Goal: Task Accomplishment & Management: Use online tool/utility

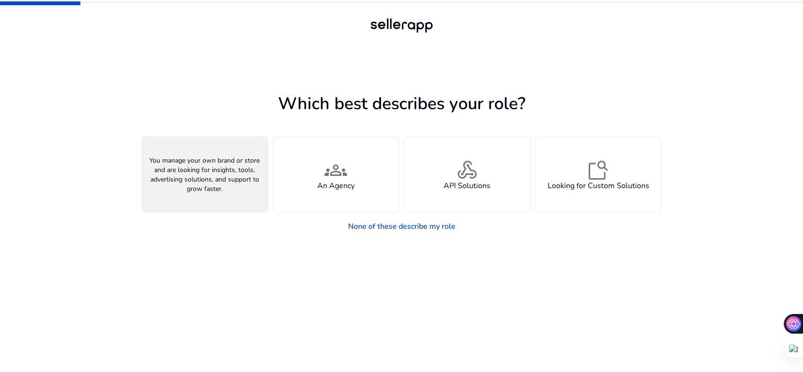
click at [211, 191] on h4 "A Seller" at bounding box center [205, 186] width 28 height 9
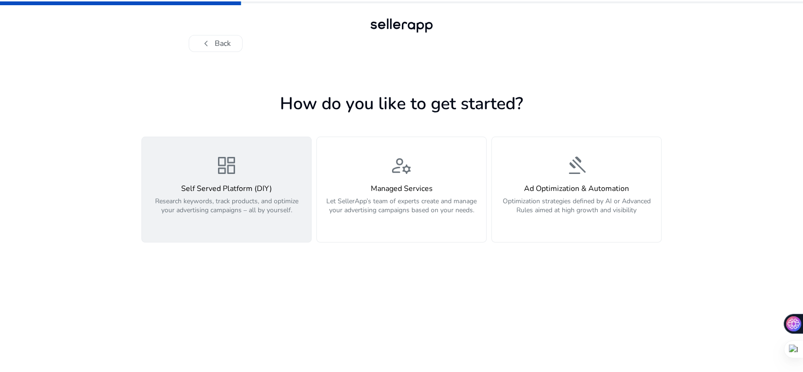
click at [193, 243] on button "dashboard Self Served Platform (DIY) Research keywords, track products, and opt…" at bounding box center [226, 190] width 170 height 106
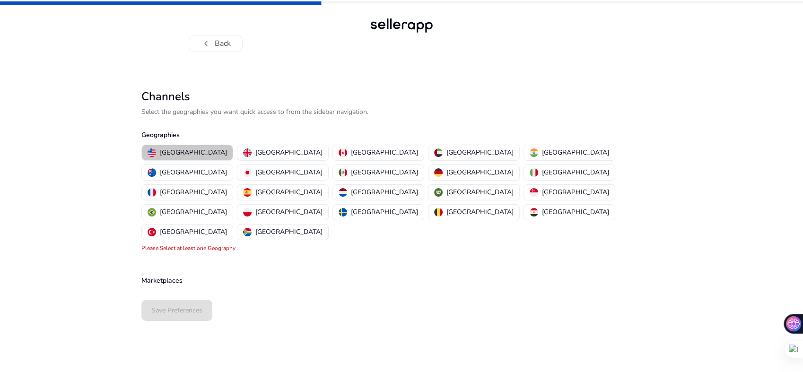
click at [192, 157] on p "[GEOGRAPHIC_DATA]" at bounding box center [193, 153] width 67 height 10
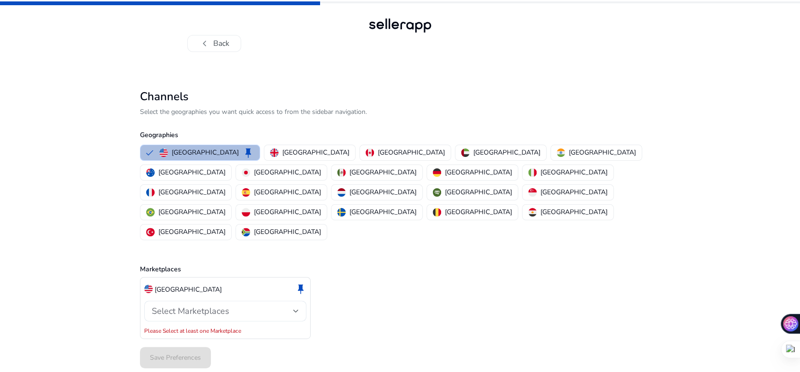
scroll to position [20, 0]
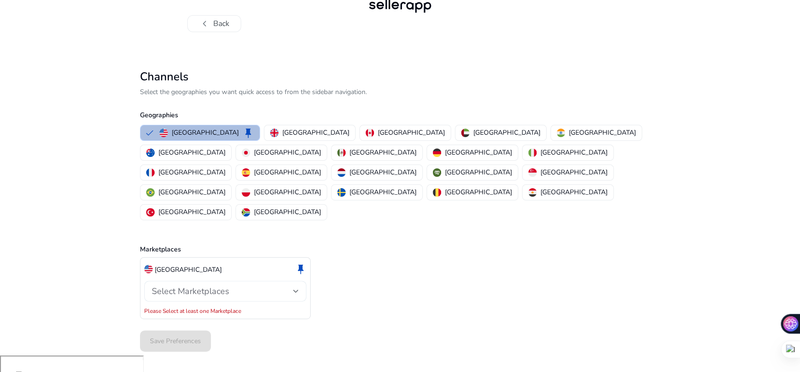
click at [263, 296] on div "Select Marketplaces" at bounding box center [222, 291] width 141 height 10
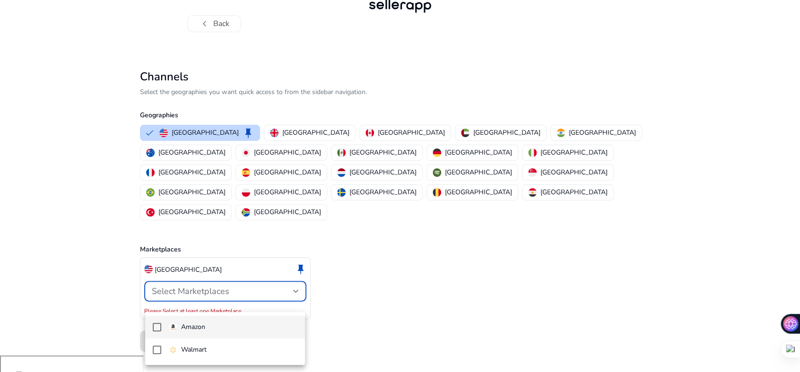
click at [154, 327] on mat-pseudo-checkbox at bounding box center [157, 327] width 9 height 9
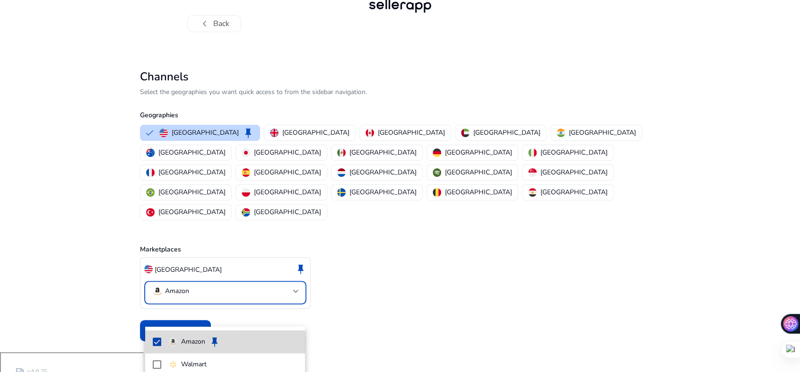
scroll to position [11, 0]
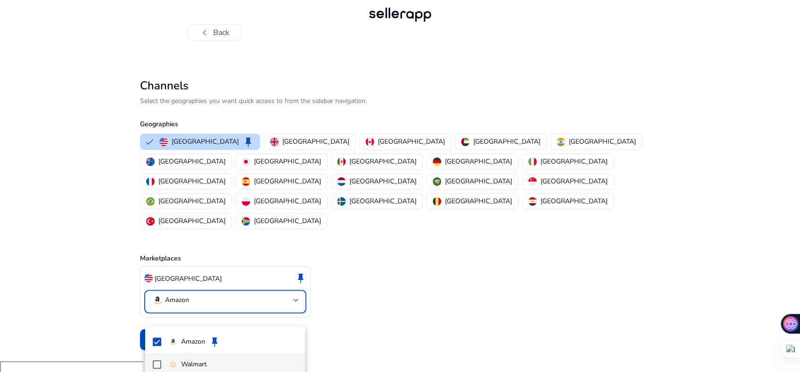
click at [159, 359] on mat-option "Walmart" at bounding box center [225, 364] width 160 height 23
click at [524, 287] on div at bounding box center [400, 186] width 800 height 372
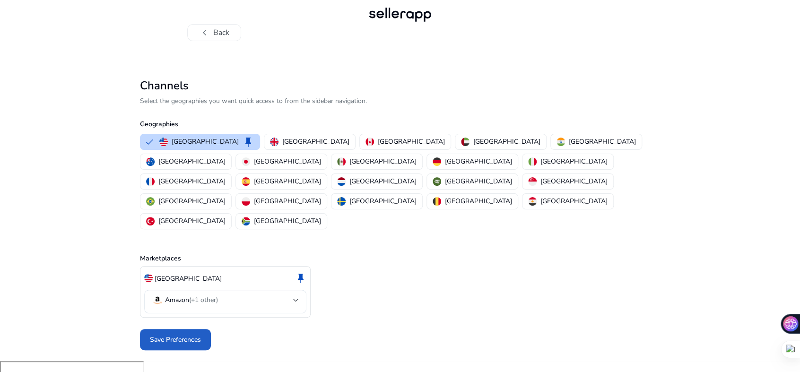
drag, startPoint x: 187, startPoint y: 356, endPoint x: 206, endPoint y: 371, distance: 24.9
click at [188, 345] on span "Save Preferences" at bounding box center [175, 340] width 51 height 10
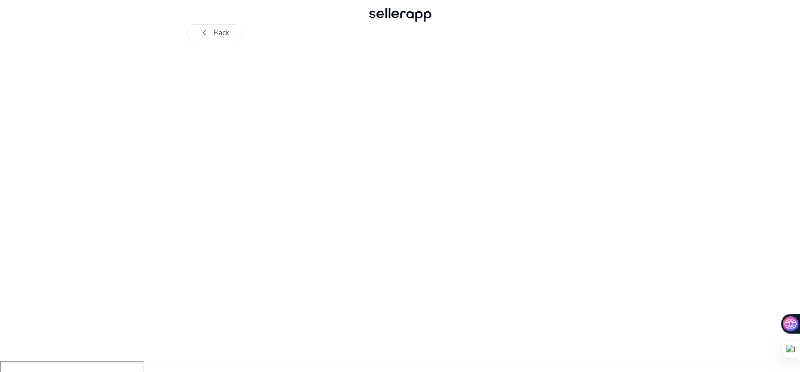
scroll to position [0, 0]
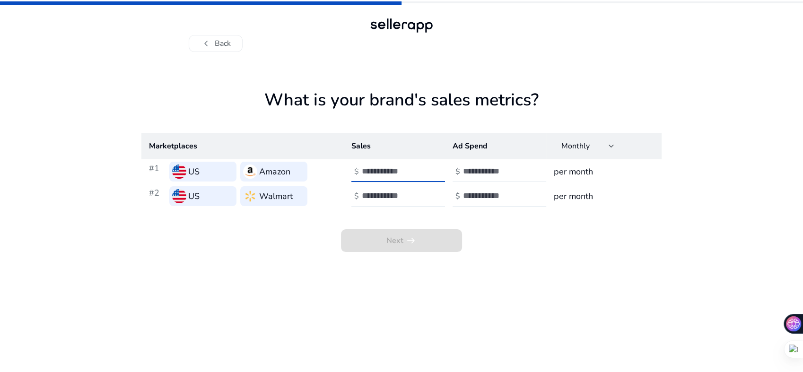
click at [407, 176] on input "number" at bounding box center [394, 171] width 64 height 10
type input "*"
click at [412, 201] on input "number" at bounding box center [394, 196] width 64 height 10
type input "*"
click at [492, 176] on input "number" at bounding box center [495, 171] width 64 height 10
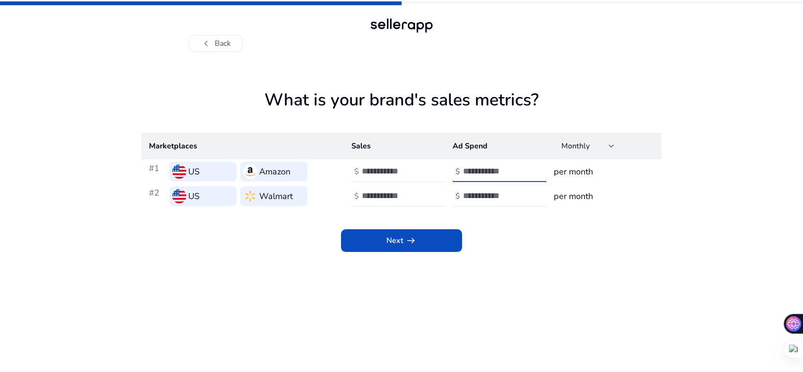
type input "*"
click at [503, 201] on input "number" at bounding box center [495, 196] width 64 height 10
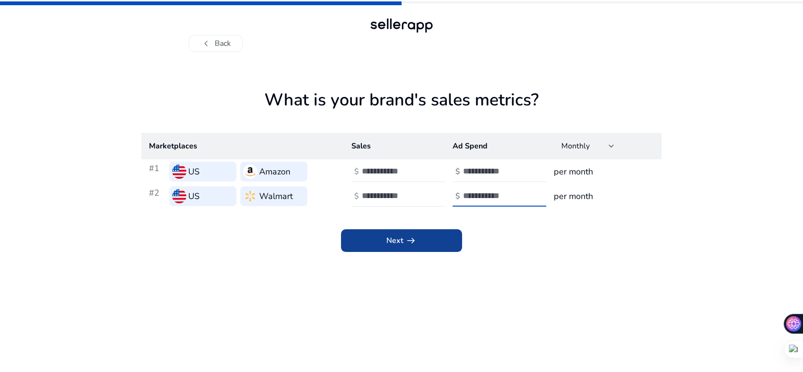
type input "*"
click at [420, 252] on span at bounding box center [401, 240] width 121 height 23
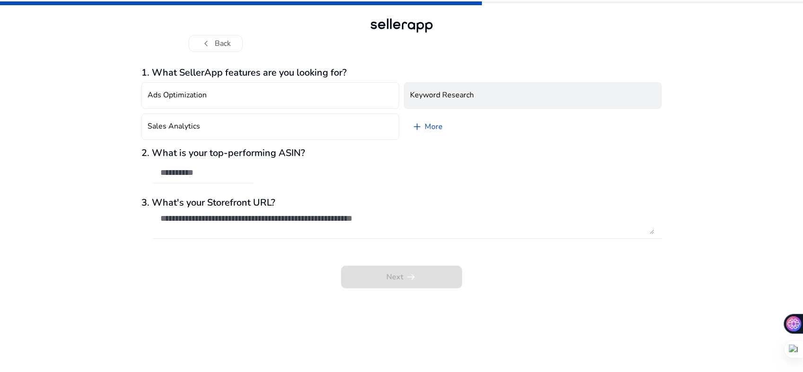
click at [474, 100] on h4 "Keyword Research" at bounding box center [442, 95] width 64 height 9
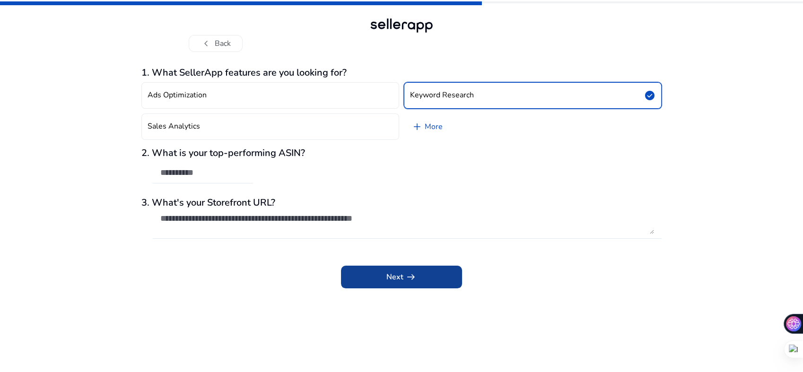
click at [436, 288] on span at bounding box center [401, 277] width 121 height 23
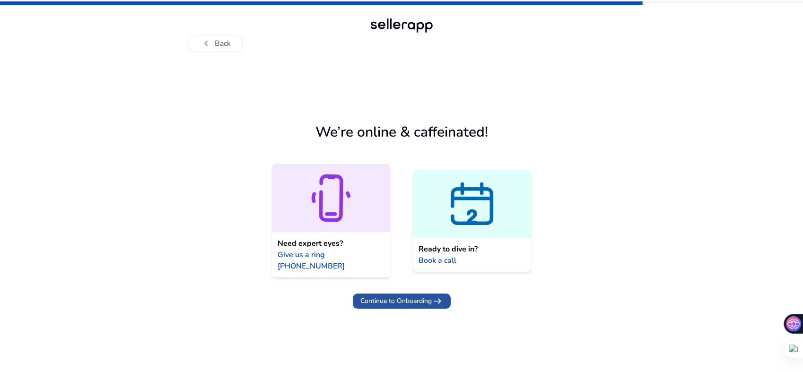
click at [411, 306] on span "Continue to Onboarding" at bounding box center [395, 301] width 71 height 10
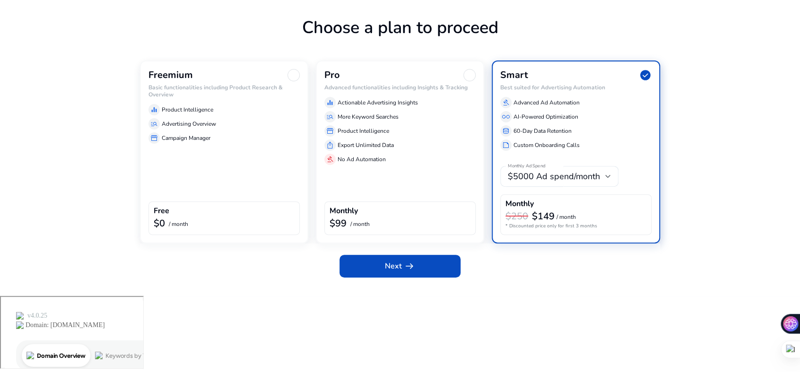
click at [235, 235] on div "Free $0 / month" at bounding box center [223, 218] width 151 height 34
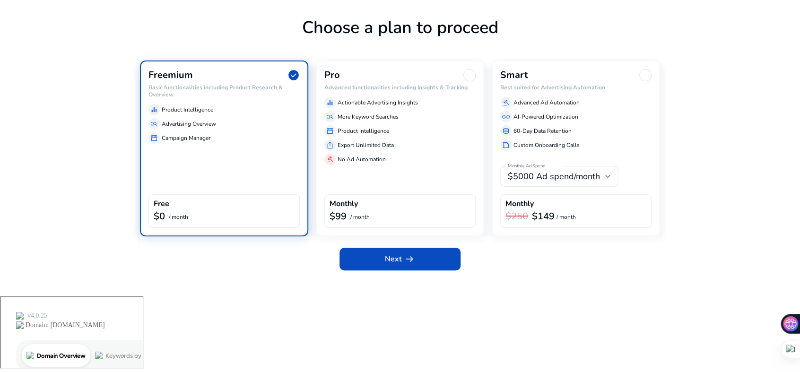
scroll to position [74, 0]
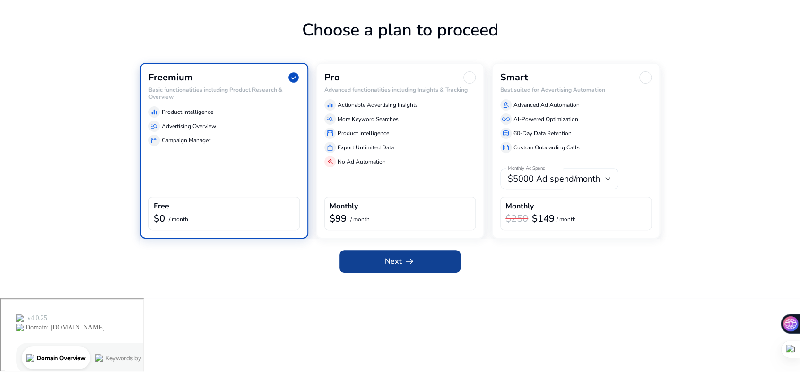
click at [374, 273] on span at bounding box center [399, 261] width 121 height 23
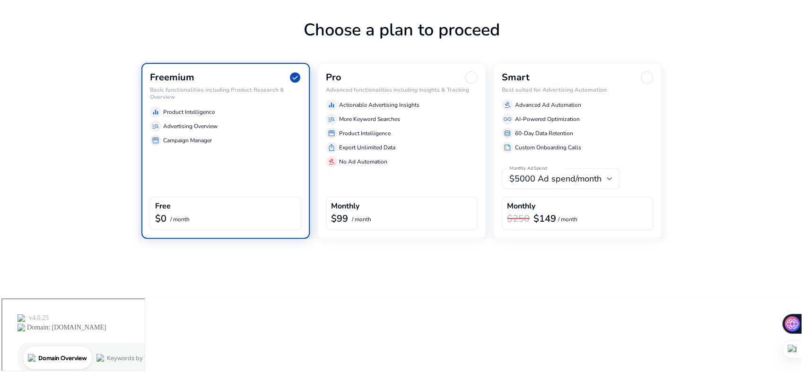
scroll to position [0, 0]
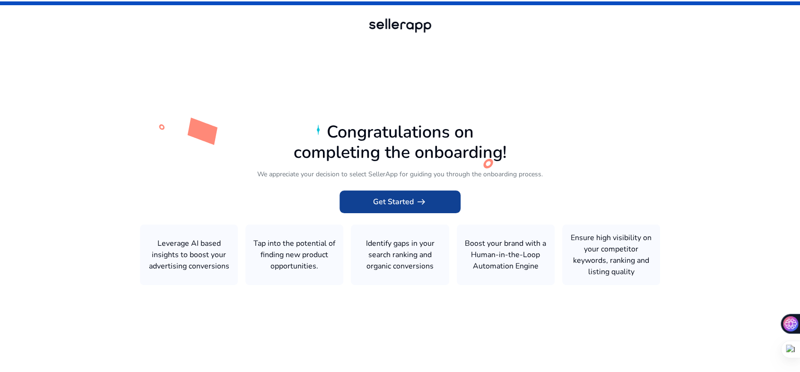
click at [366, 197] on span at bounding box center [399, 202] width 121 height 23
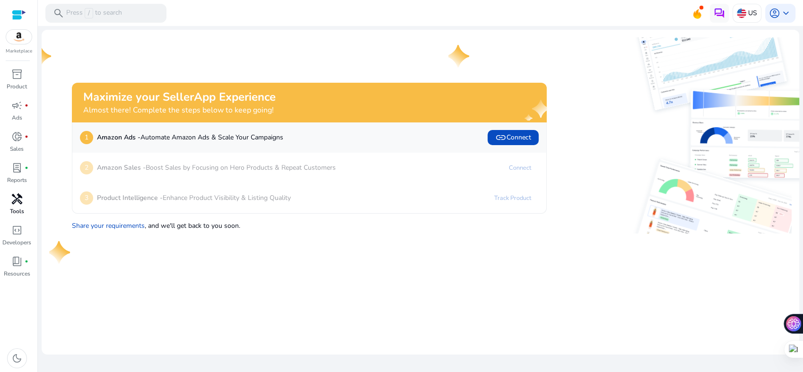
click at [14, 205] on span "handyman" at bounding box center [16, 198] width 11 height 11
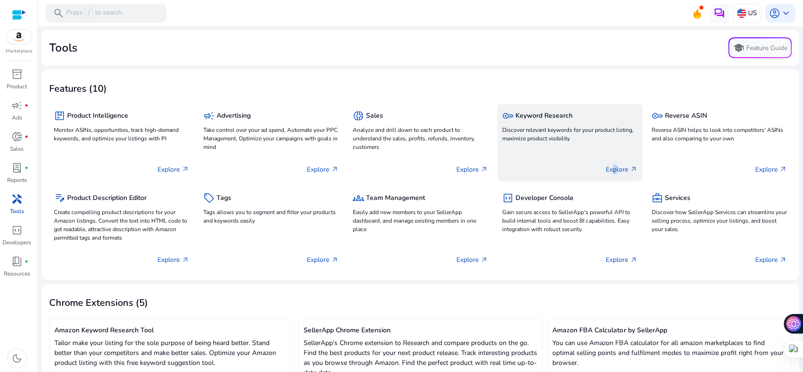
click at [606, 174] on p "Explore arrow_outward" at bounding box center [622, 170] width 32 height 10
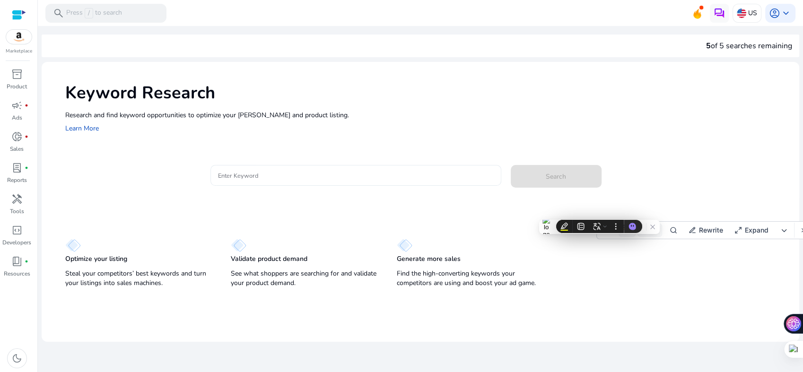
click at [280, 186] on div at bounding box center [355, 175] width 275 height 21
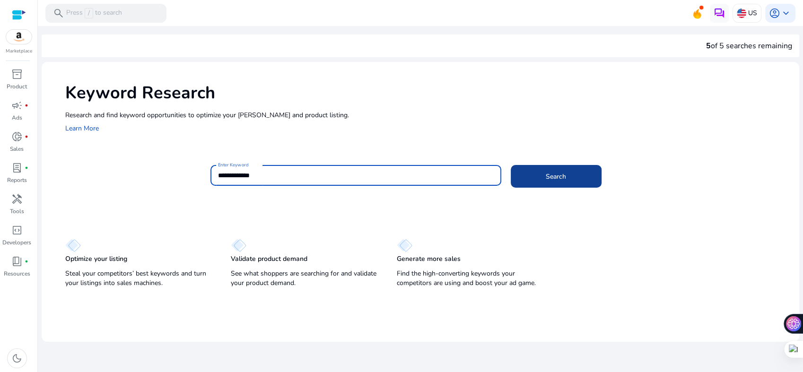
type input "**********"
click at [554, 182] on span "Search" at bounding box center [556, 177] width 20 height 10
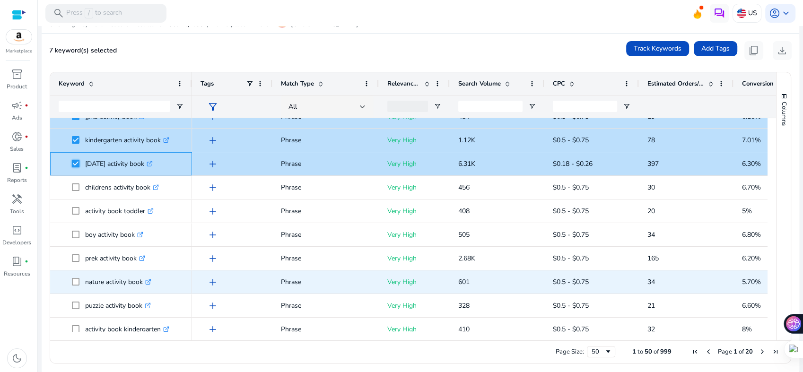
scroll to position [157, 0]
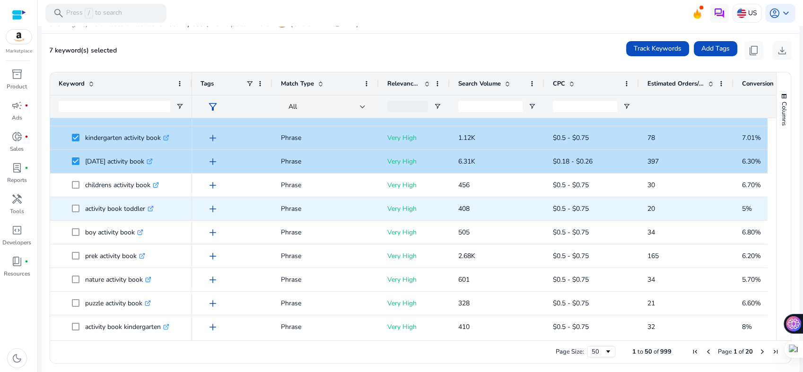
click at [78, 212] on div at bounding box center [76, 209] width 8 height 8
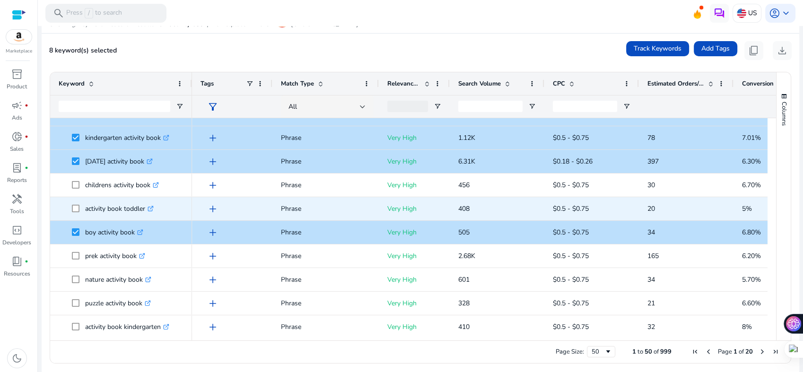
click at [80, 218] on span at bounding box center [78, 208] width 13 height 19
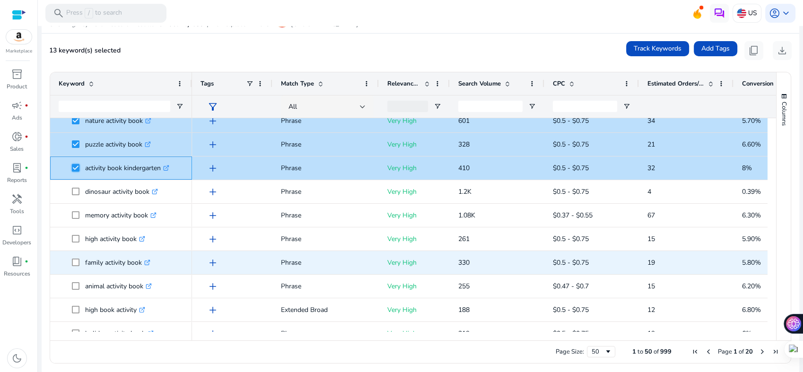
scroll to position [315, 0]
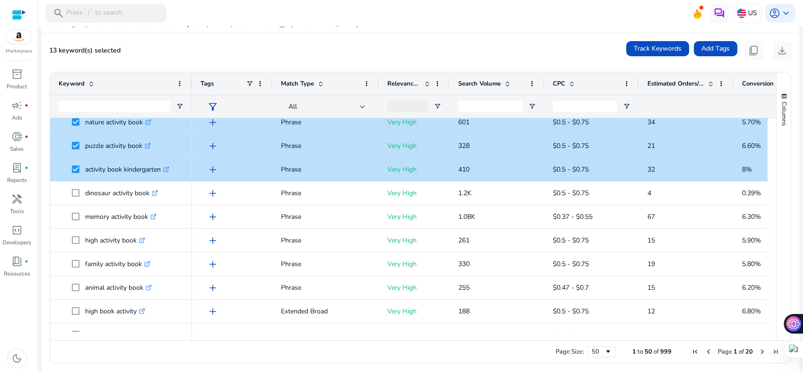
scroll to position [138, 0]
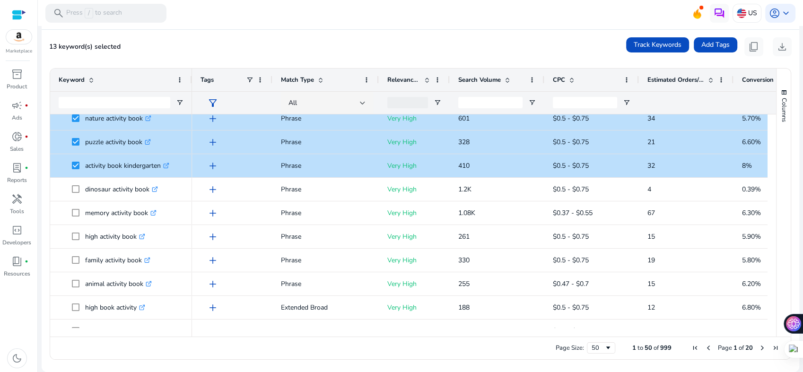
drag, startPoint x: 0, startPoint y: 0, endPoint x: 244, endPoint y: 19, distance: 245.2
click at [244, 19] on mat-toolbar "search Press / to search US account_circle keyboard_arrow_down" at bounding box center [420, 13] width 765 height 26
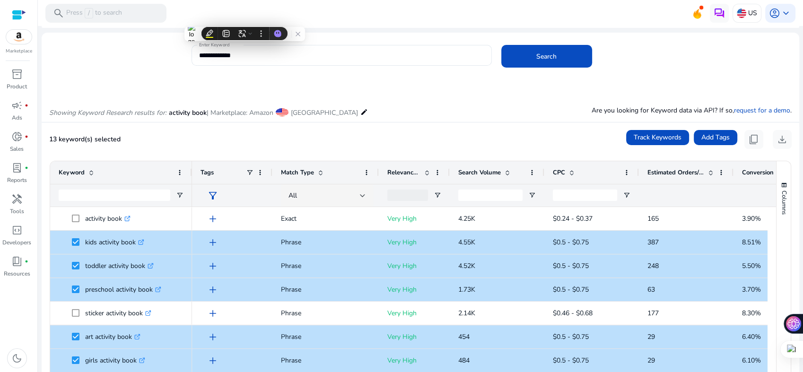
scroll to position [0, 0]
